Goal: Task Accomplishment & Management: Use online tool/utility

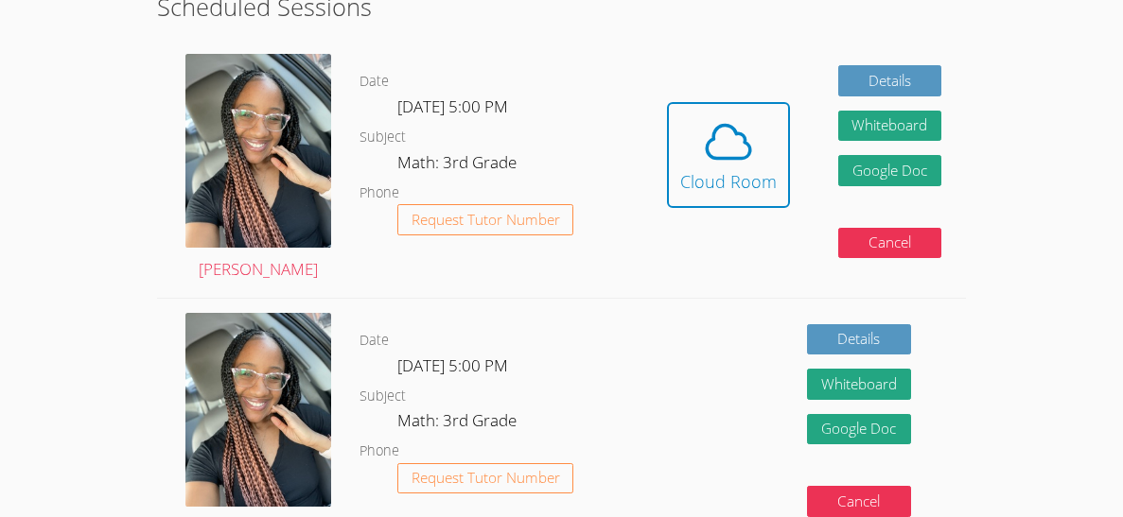
scroll to position [513, 0]
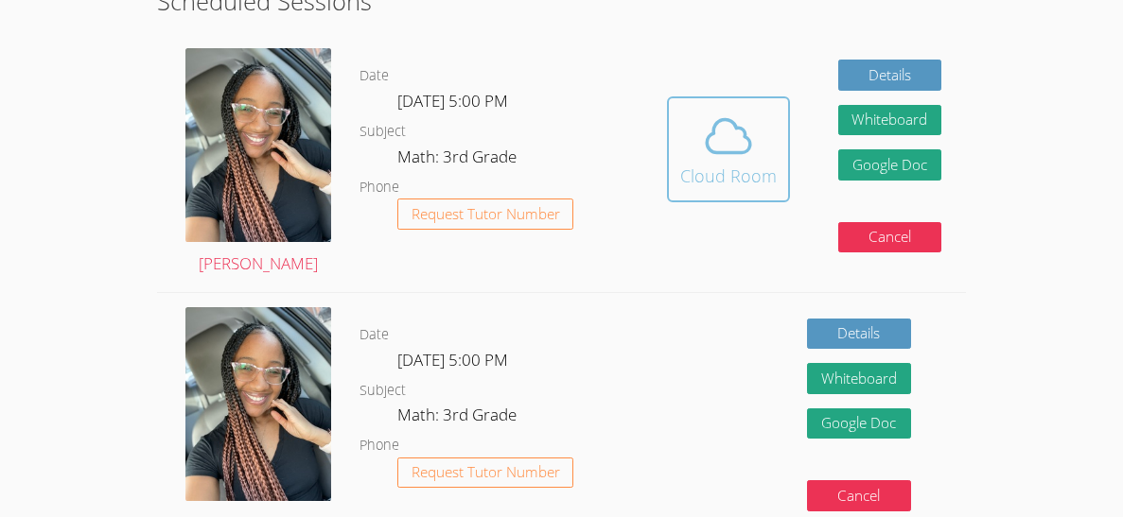
click at [689, 133] on span at bounding box center [728, 136] width 96 height 53
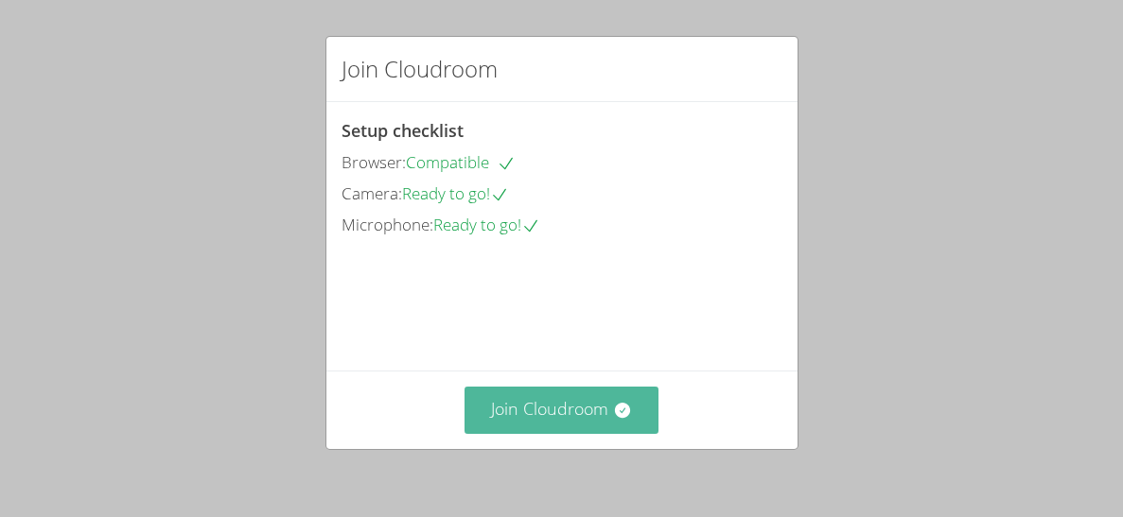
click at [603, 409] on button "Join Cloudroom" at bounding box center [562, 410] width 194 height 46
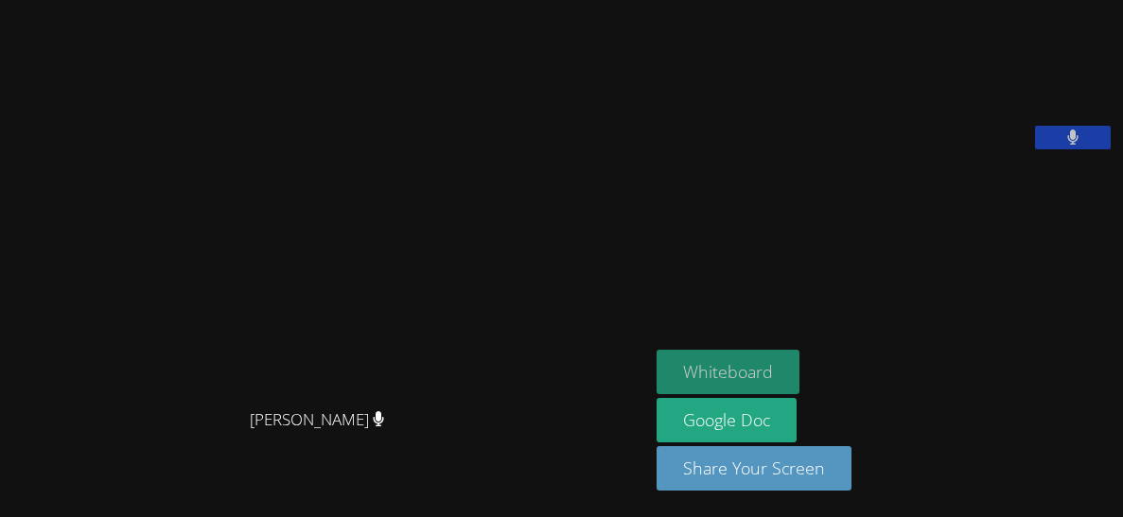
click at [702, 369] on button "Whiteboard" at bounding box center [728, 372] width 143 height 44
